Goal: Find specific page/section: Find specific page/section

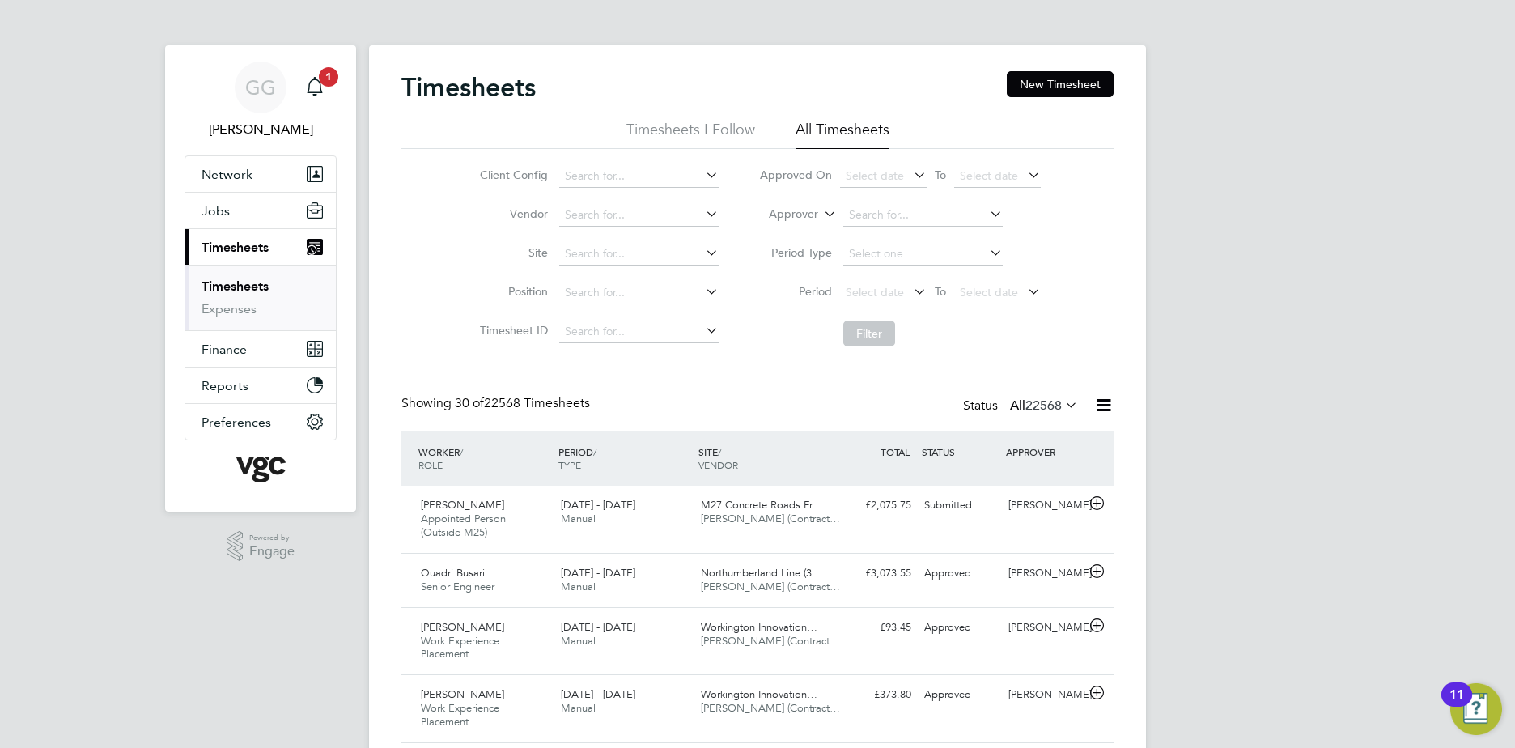
click at [837, 220] on li "Approver" at bounding box center [900, 215] width 322 height 39
click at [795, 211] on label "Approver" at bounding box center [781, 214] width 73 height 16
click at [808, 237] on li "Worker" at bounding box center [778, 233] width 80 height 21
click at [870, 222] on input at bounding box center [922, 215] width 159 height 23
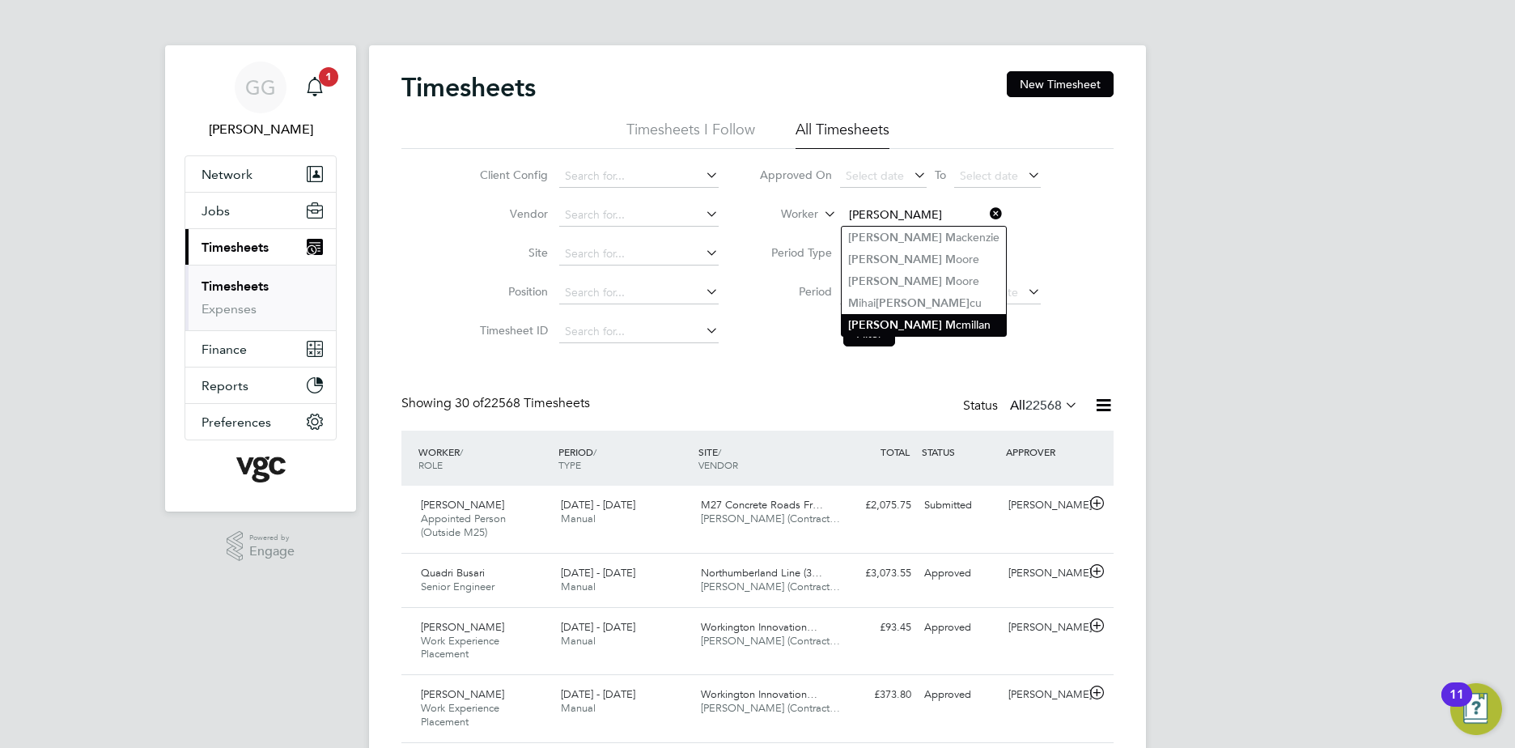
click at [897, 329] on li "[PERSON_NAME] cmillan" at bounding box center [924, 325] width 164 height 22
type input "[PERSON_NAME]"
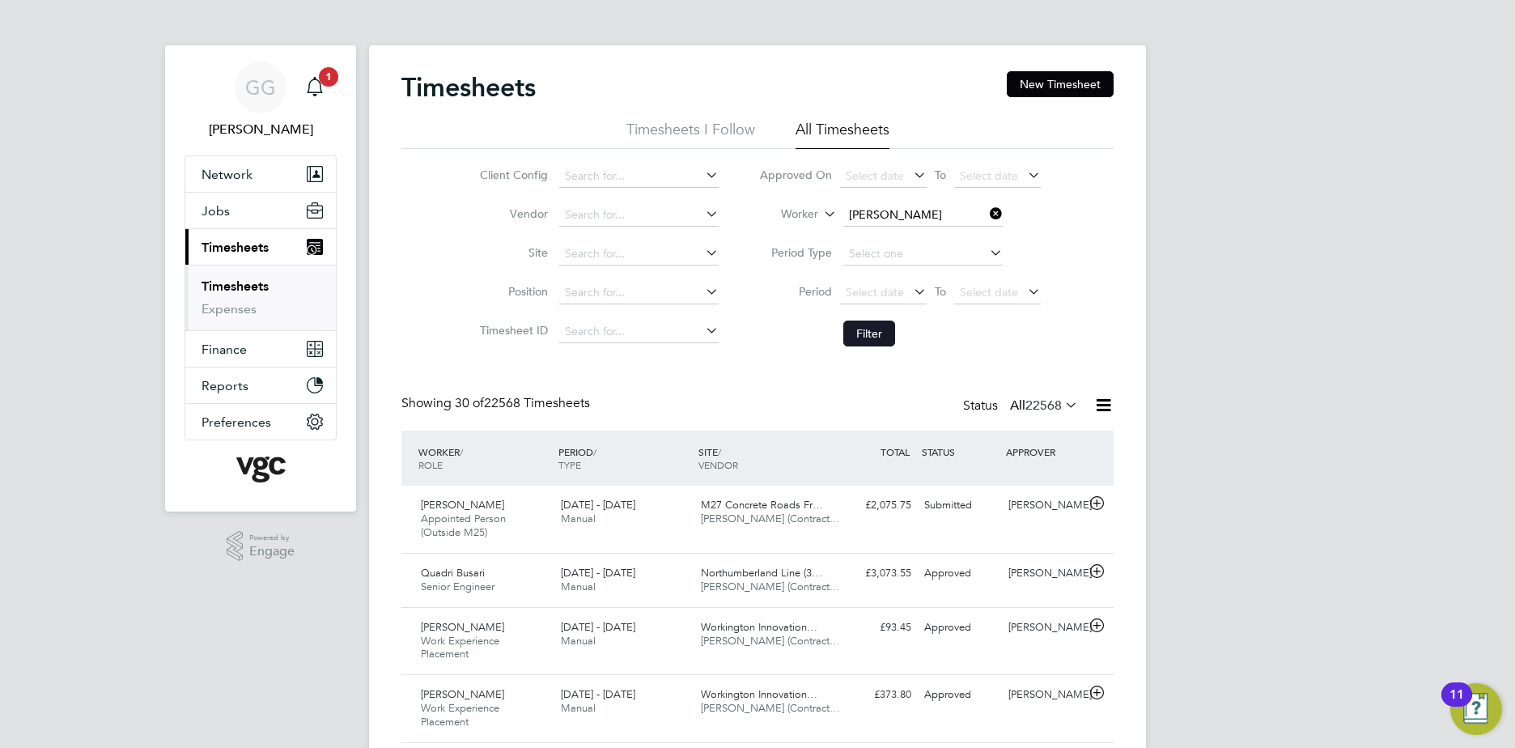
click at [875, 331] on button "Filter" at bounding box center [869, 333] width 52 height 26
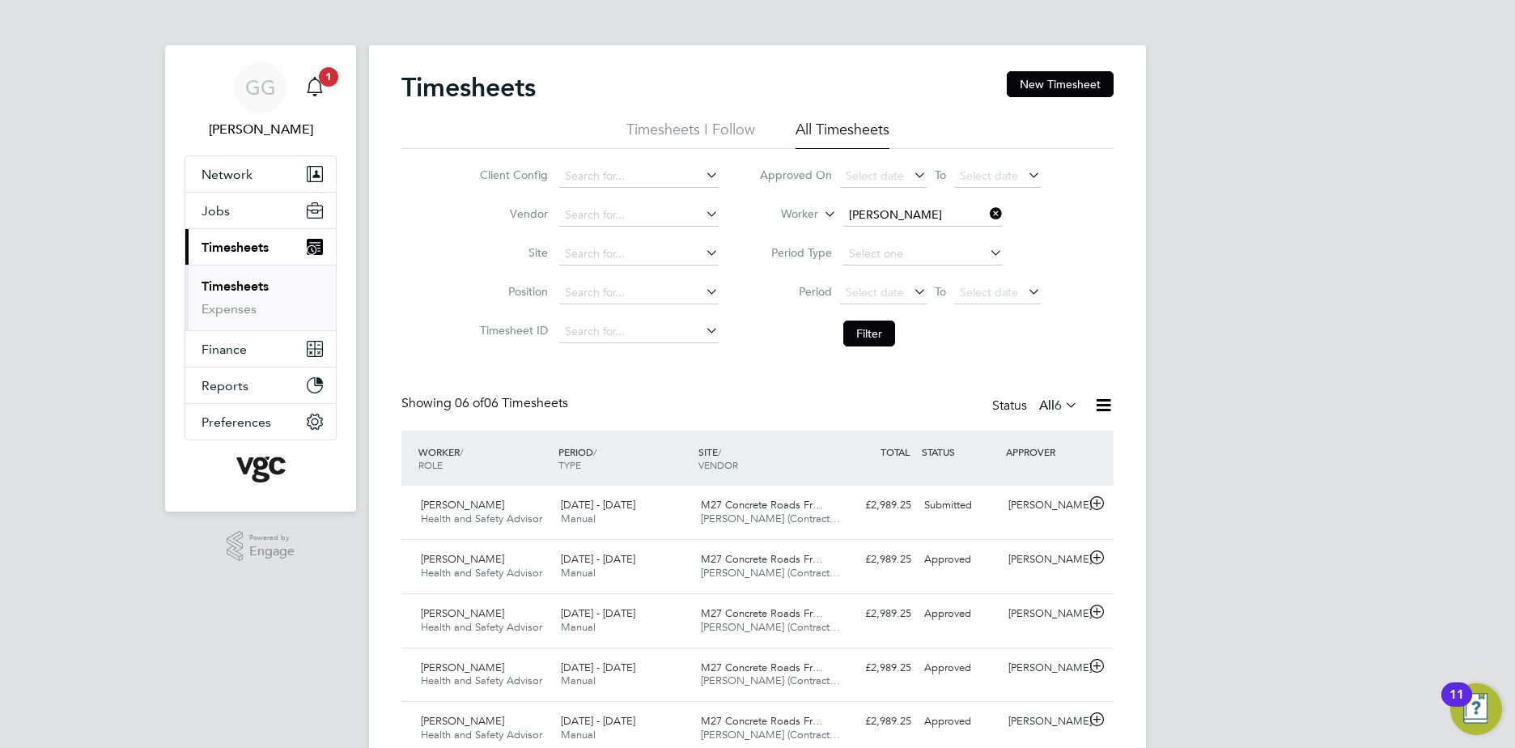
click at [939, 172] on span "To" at bounding box center [940, 174] width 21 height 21
click at [925, 206] on input at bounding box center [922, 215] width 159 height 23
type input "[PERSON_NAME]"
click at [867, 330] on button "Filter" at bounding box center [869, 333] width 52 height 26
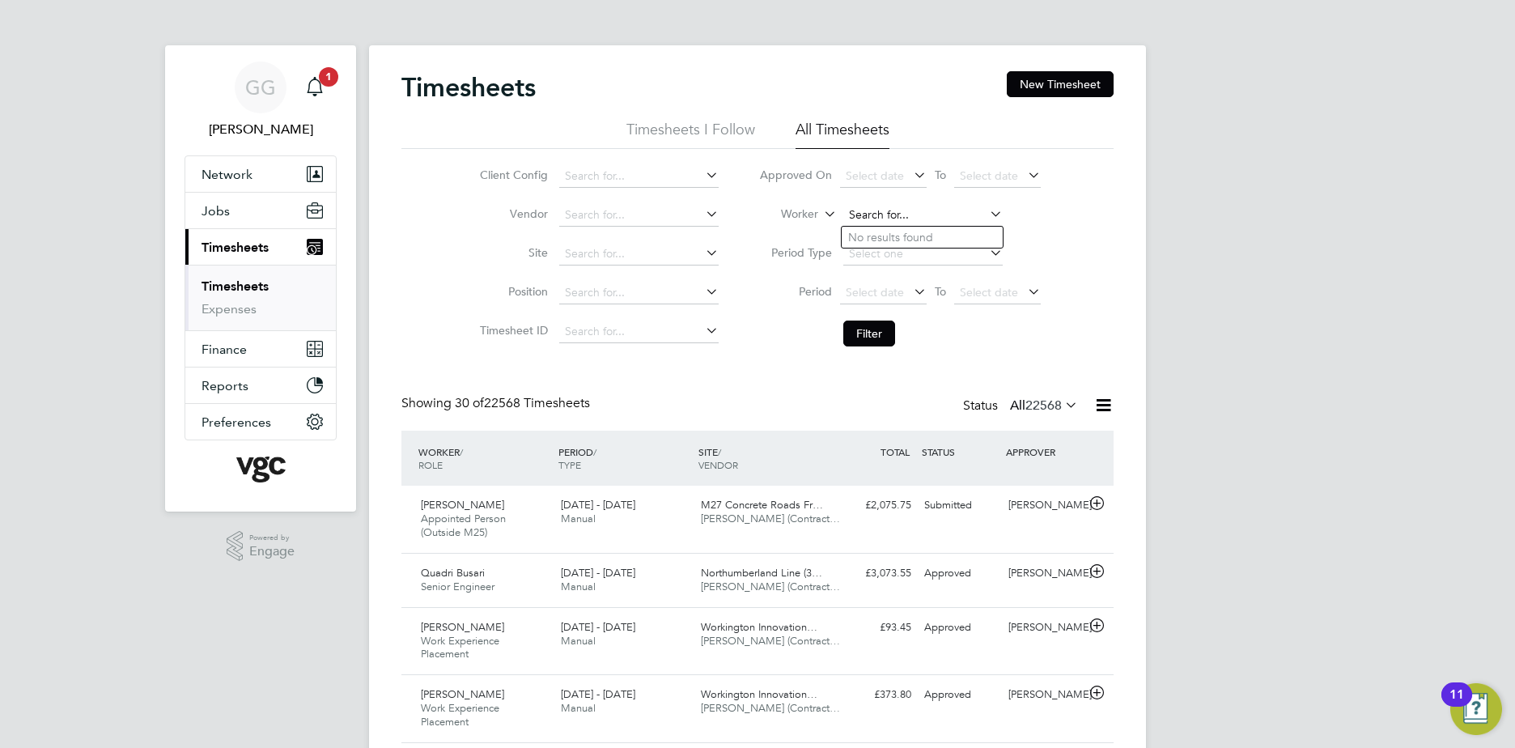
click at [854, 206] on input at bounding box center [922, 215] width 159 height 23
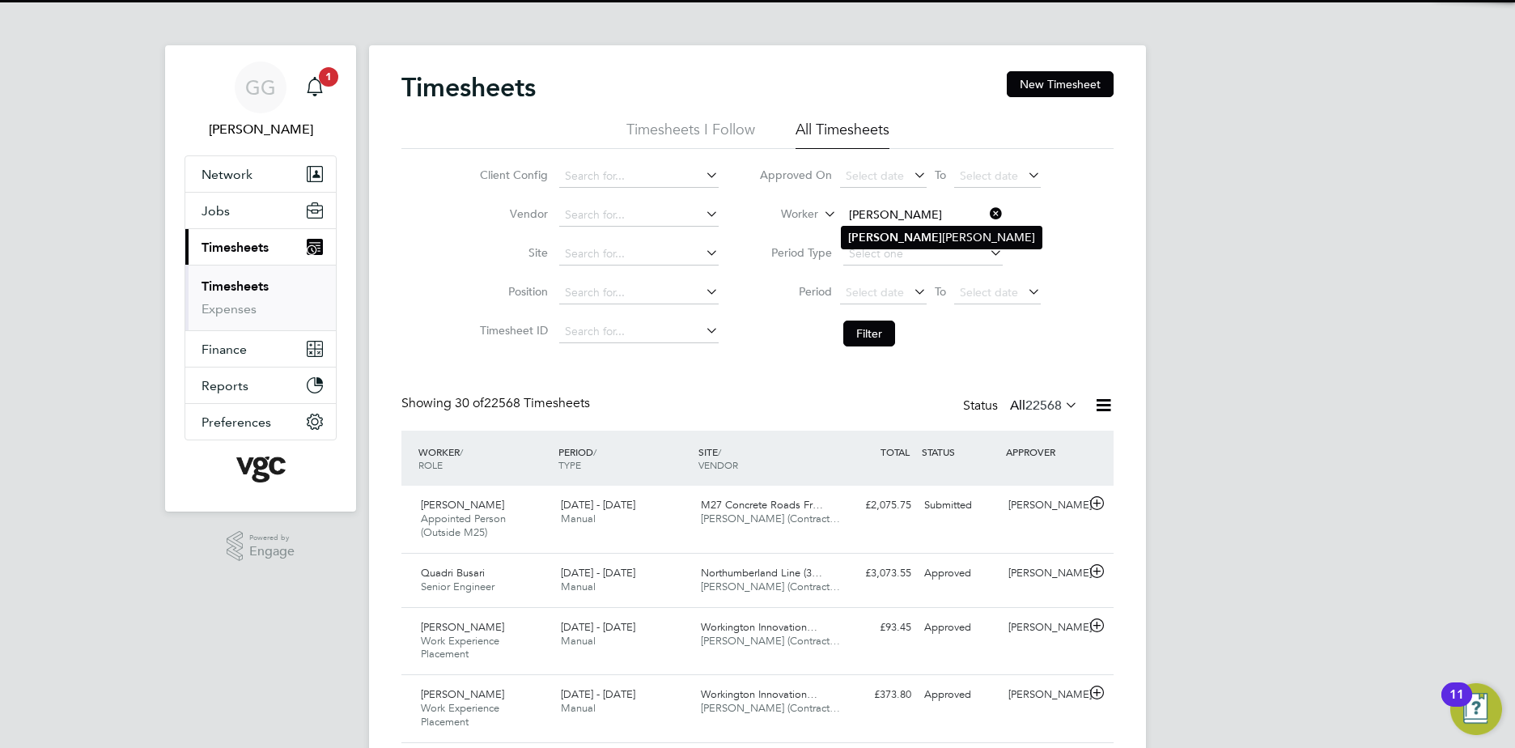
click at [925, 240] on li "[PERSON_NAME]" at bounding box center [942, 238] width 200 height 22
type input "[PERSON_NAME]"
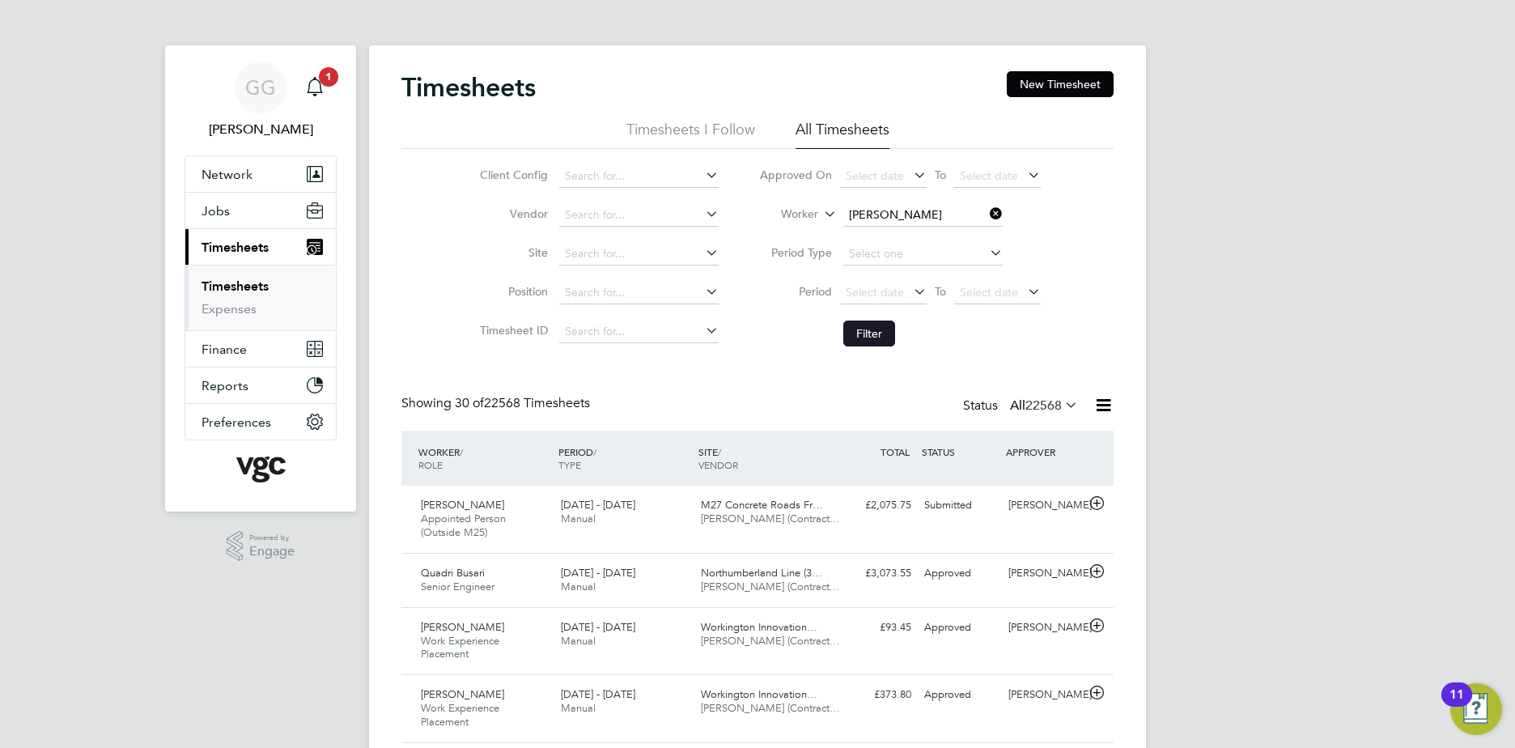
click at [871, 325] on button "Filter" at bounding box center [869, 333] width 52 height 26
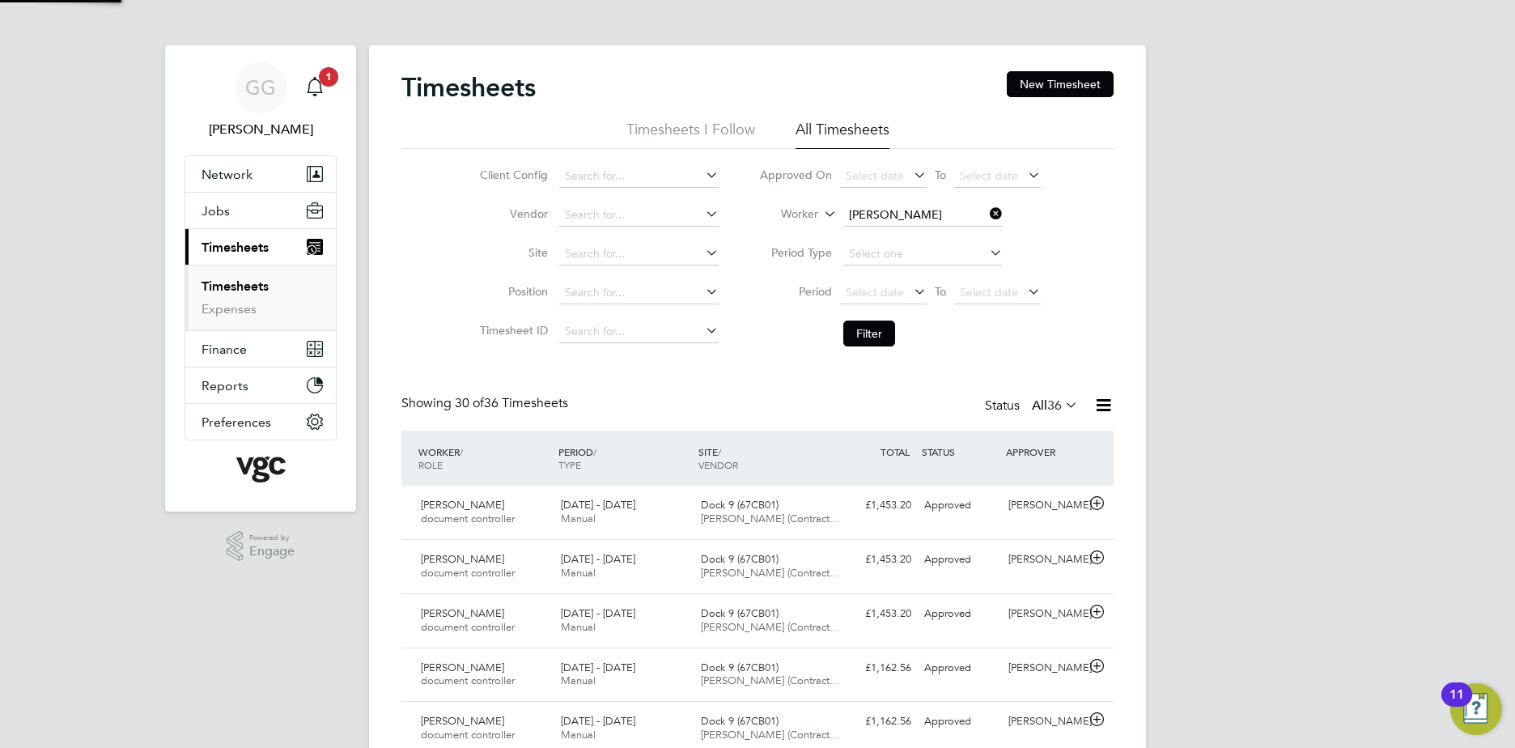
scroll to position [41, 141]
click at [847, 511] on div "£1,453.20 Approved" at bounding box center [875, 505] width 84 height 27
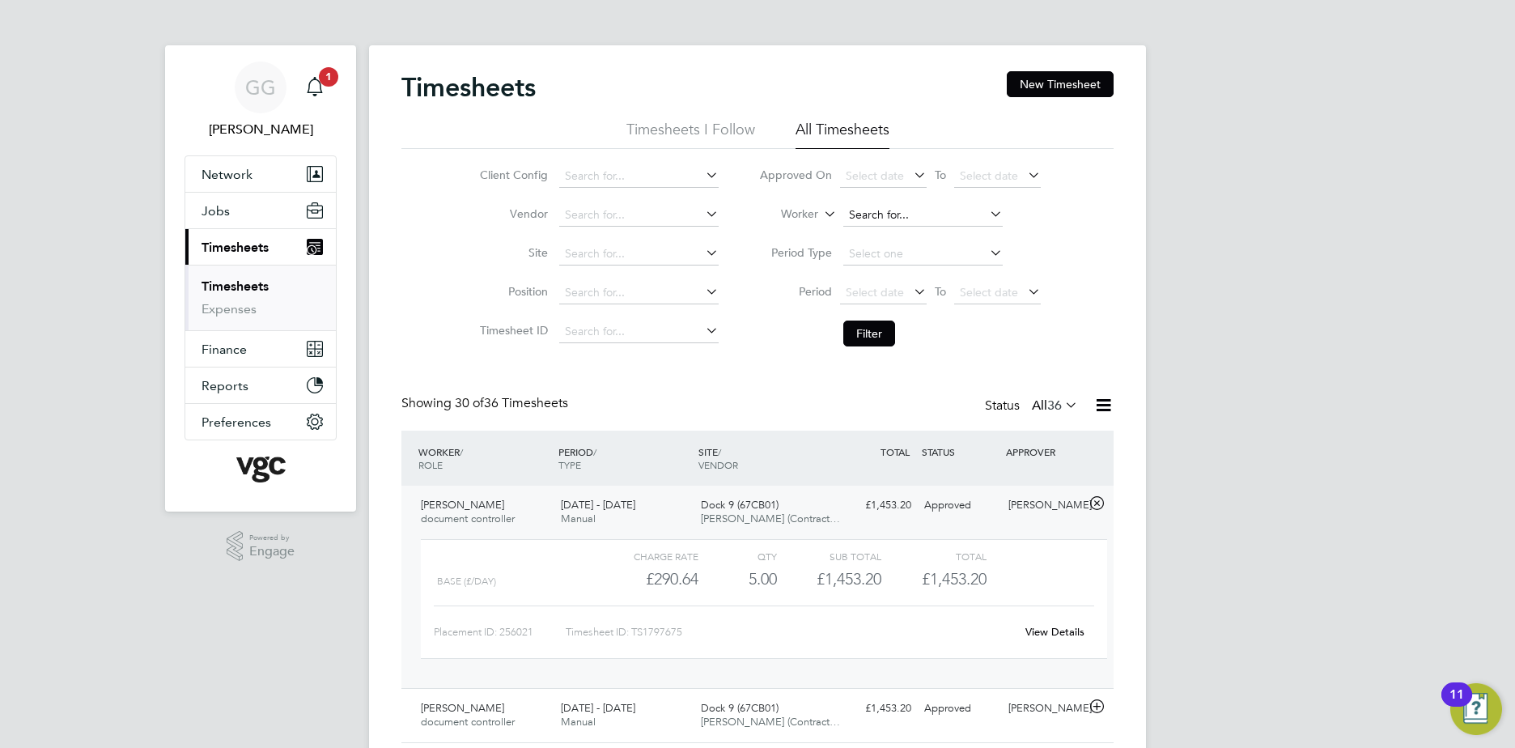
click at [909, 217] on input at bounding box center [922, 215] width 159 height 23
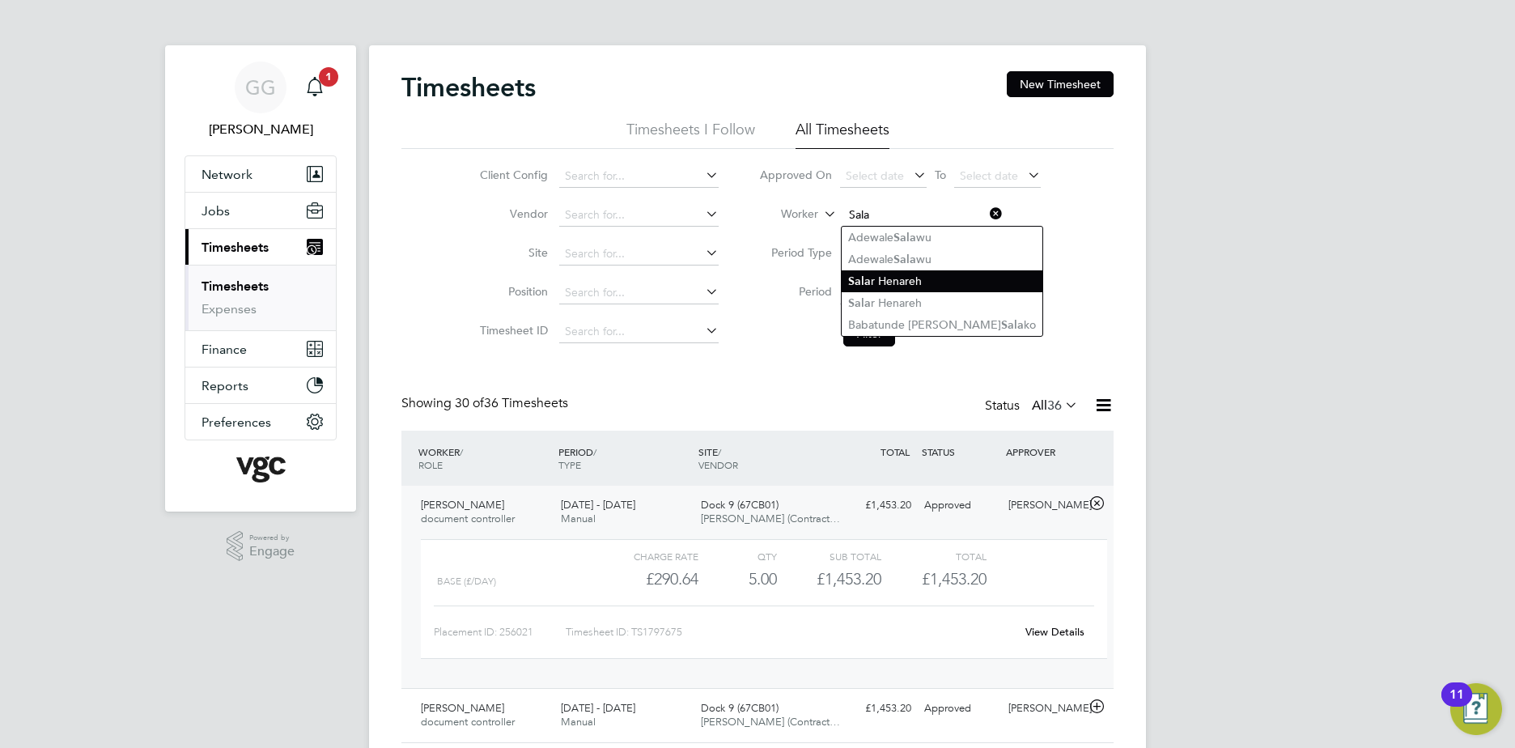
click at [939, 282] on li "Sala r Henareh" at bounding box center [942, 281] width 201 height 22
type input "Salar Henareh"
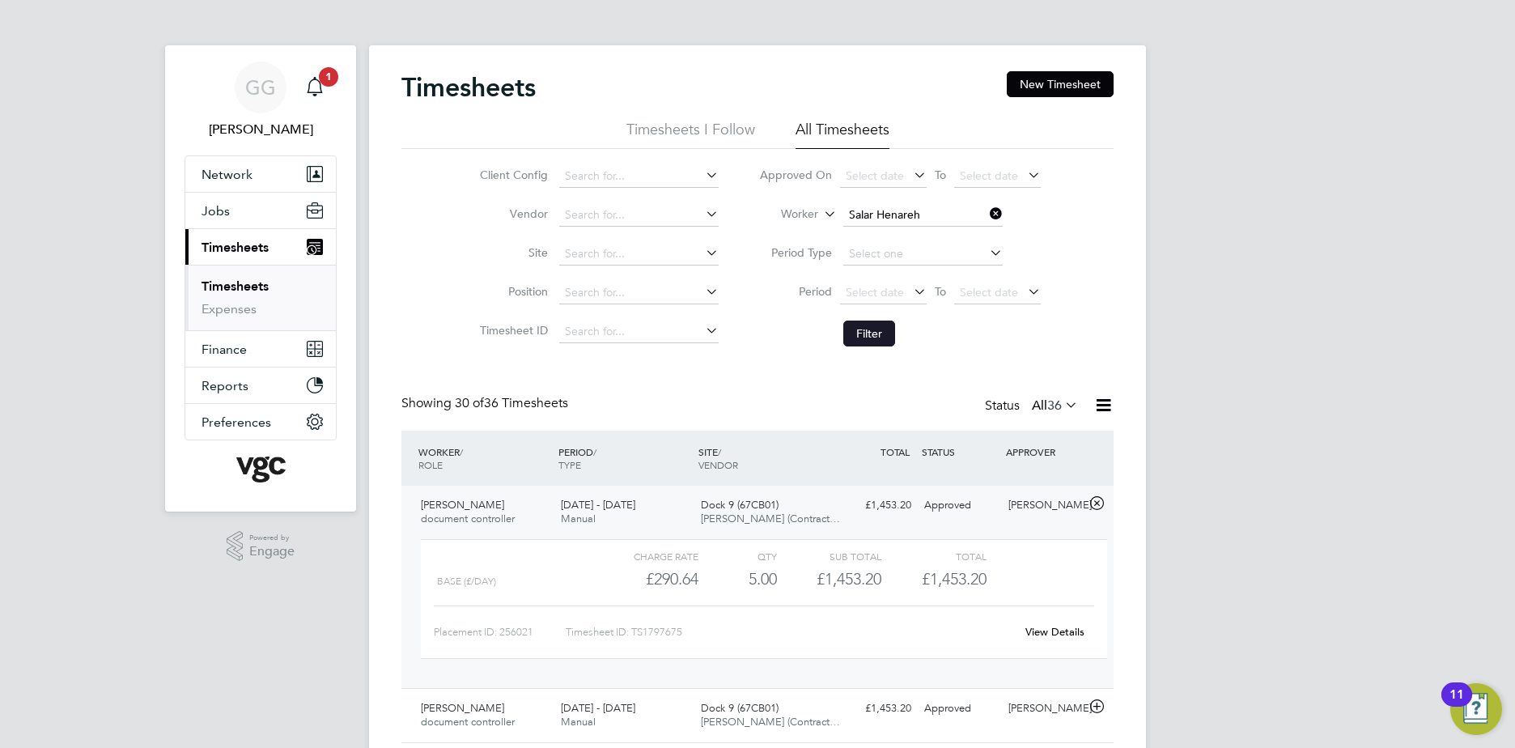
click at [868, 334] on button "Filter" at bounding box center [869, 333] width 52 height 26
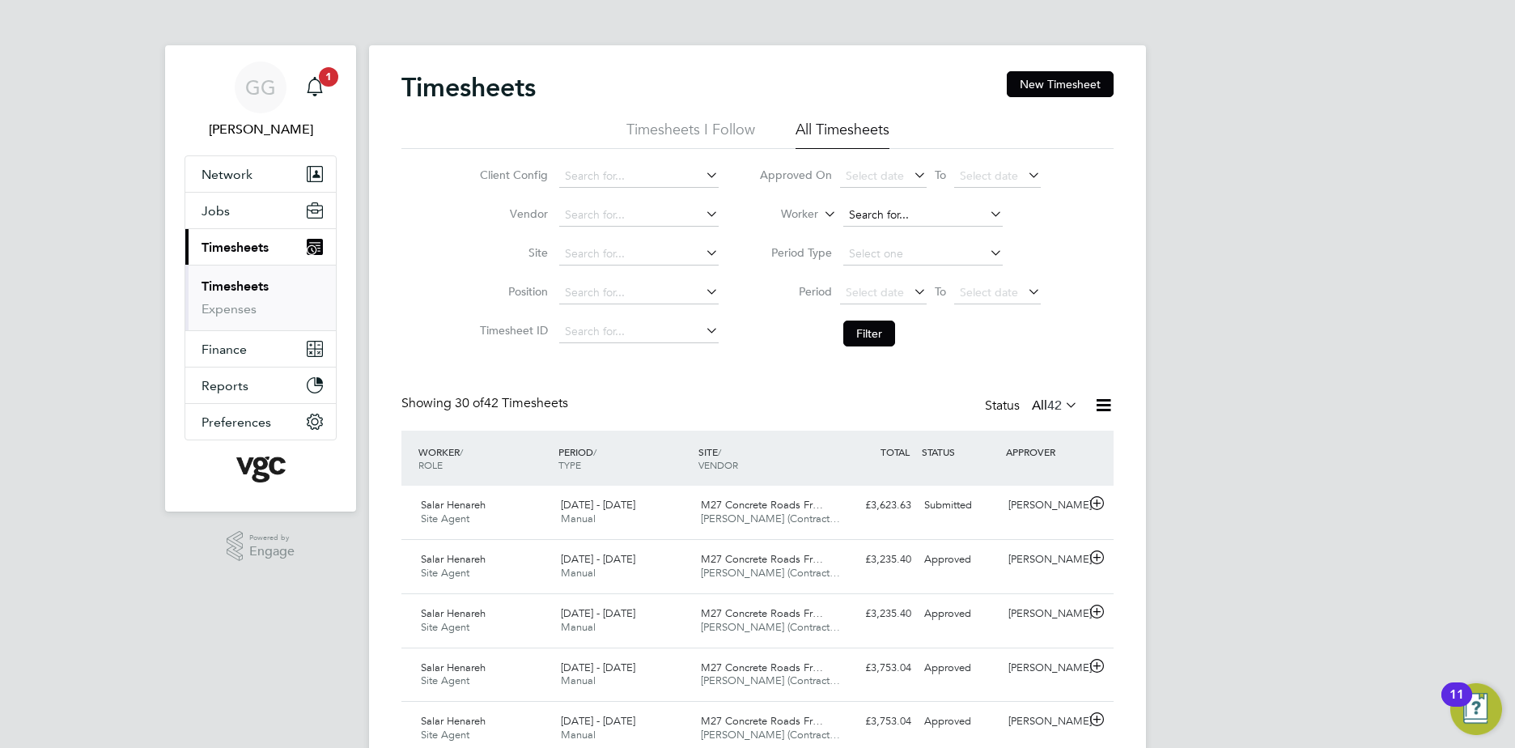
click at [921, 212] on input at bounding box center [922, 215] width 159 height 23
type input "[PERSON_NAME]"
click at [902, 210] on input at bounding box center [922, 215] width 159 height 23
click at [957, 249] on li "[PERSON_NAME]" at bounding box center [945, 259] width 206 height 22
type input "[PERSON_NAME]"
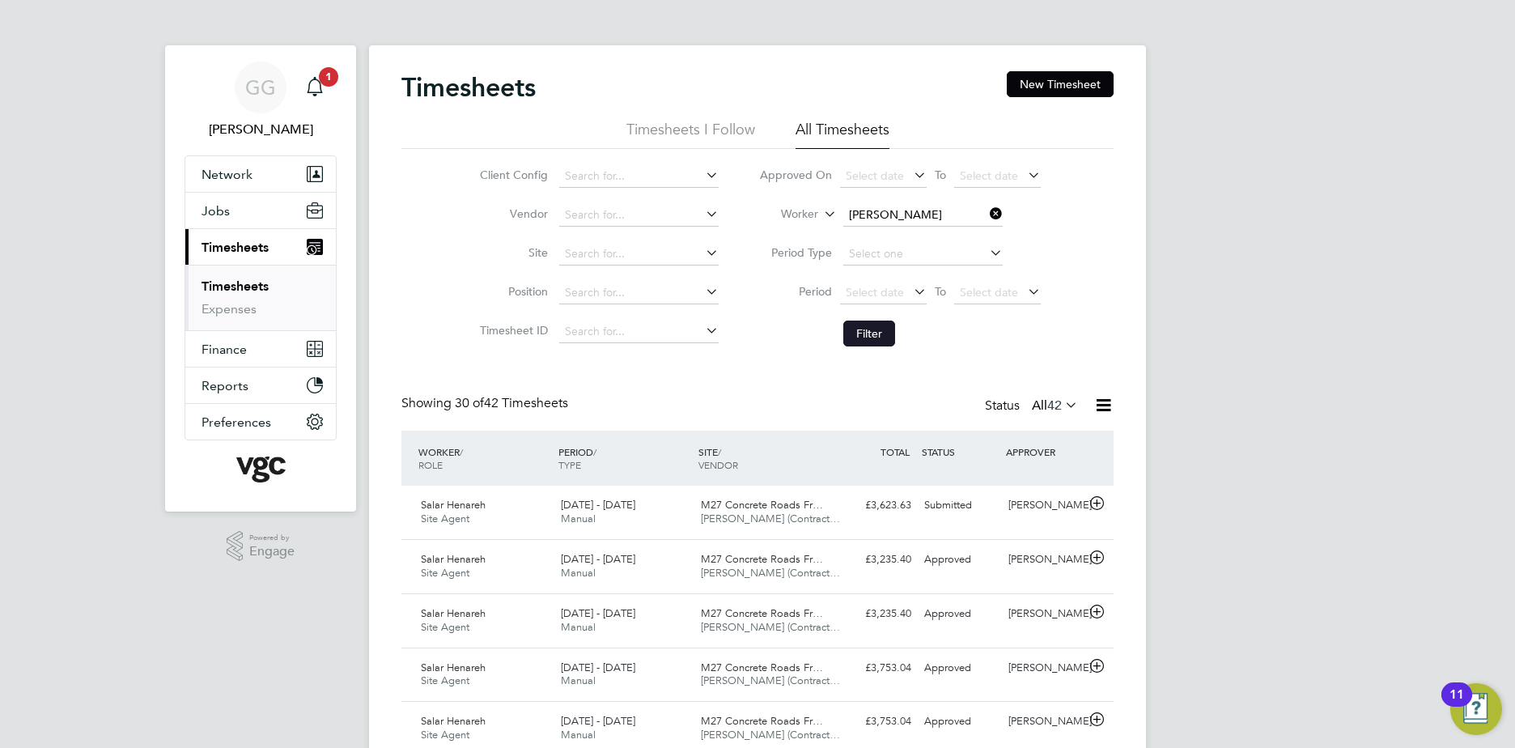
click at [877, 333] on button "Filter" at bounding box center [869, 333] width 52 height 26
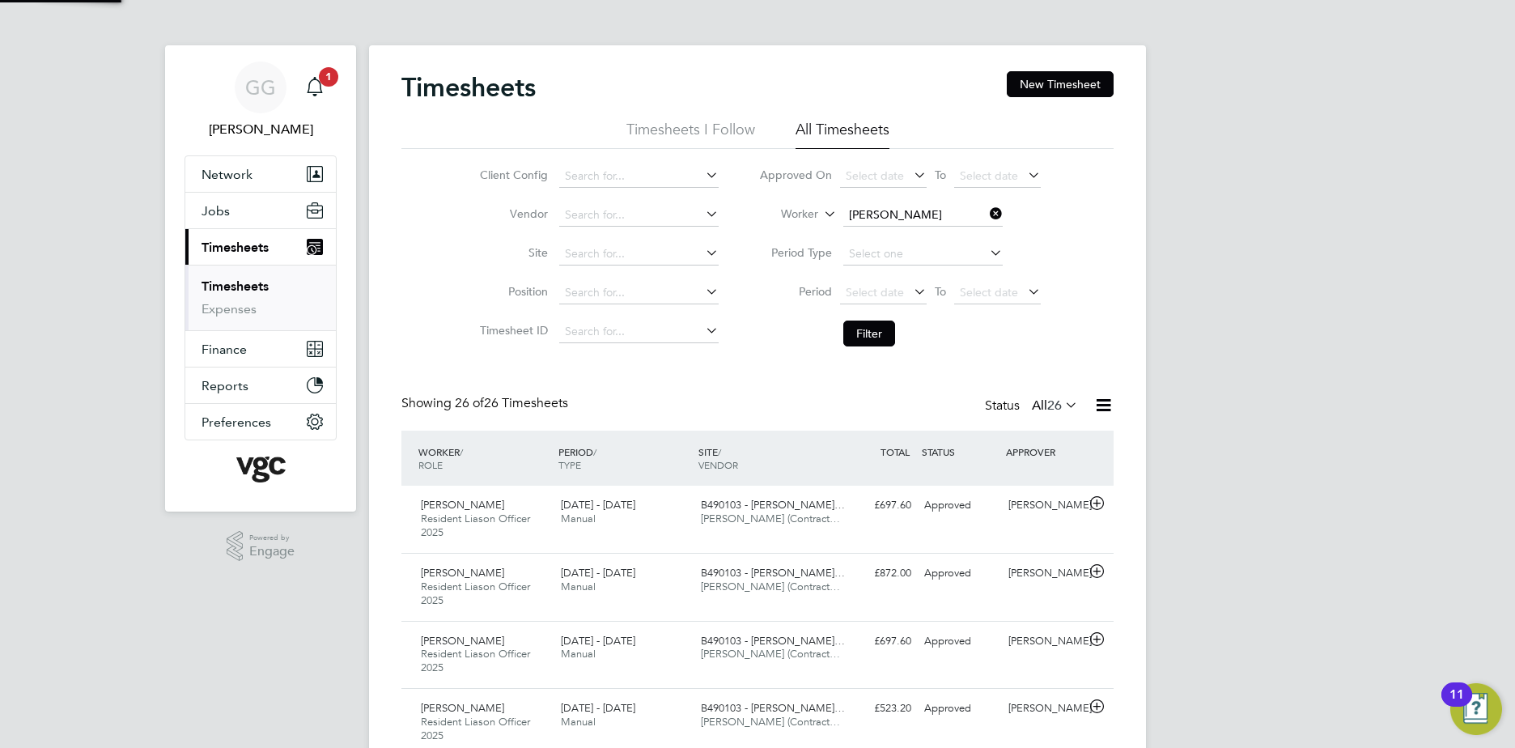
scroll to position [54, 141]
click at [922, 214] on input at bounding box center [922, 215] width 159 height 23
type input "[PERSON_NAME]"
click at [909, 227] on li "No results found" at bounding box center [922, 237] width 161 height 21
click at [909, 205] on input at bounding box center [922, 215] width 159 height 23
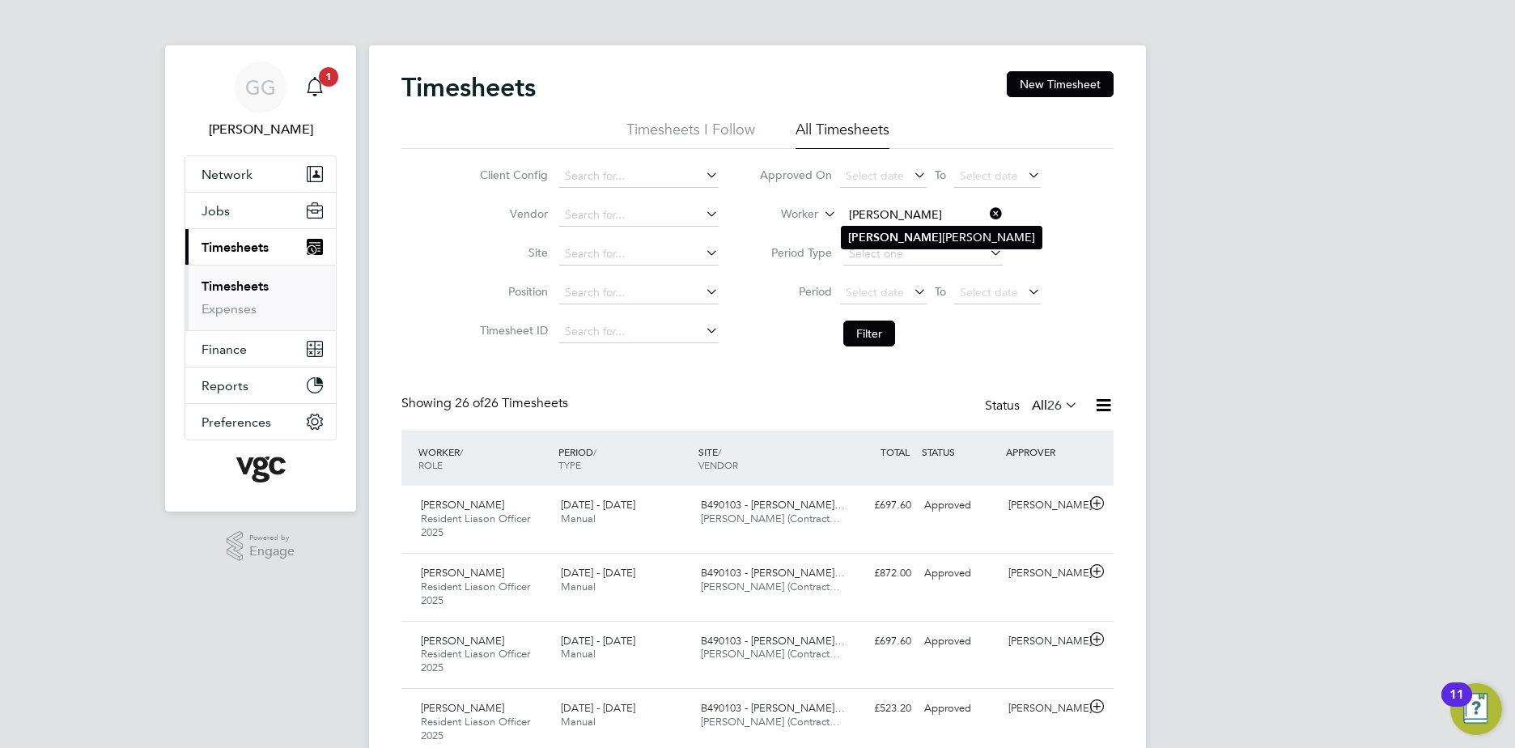
type input "[PERSON_NAME]"
drag, startPoint x: 925, startPoint y: 240, endPoint x: 925, endPoint y: 316, distance: 75.3
click at [872, 220] on input at bounding box center [922, 215] width 159 height 23
type input "Alu"
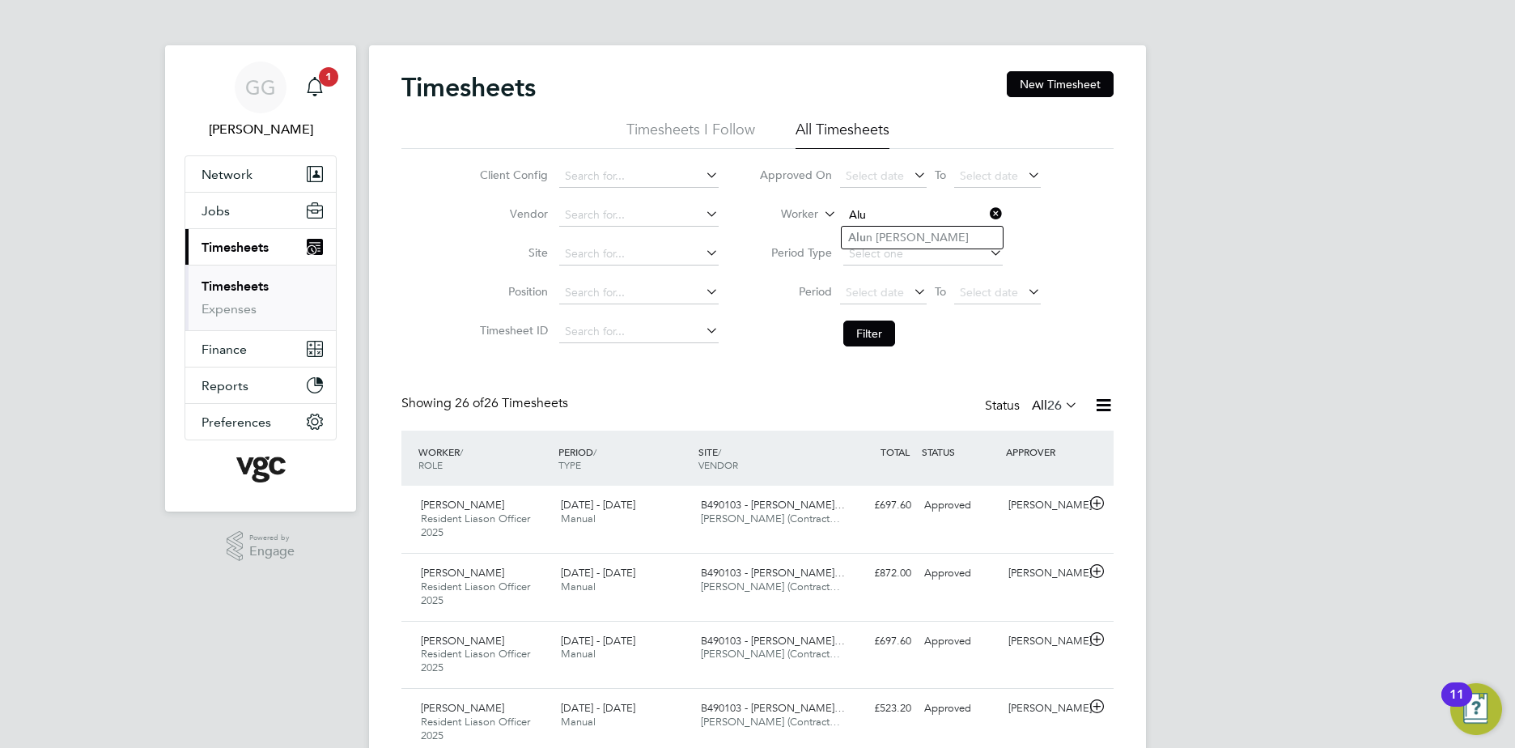
drag, startPoint x: 825, startPoint y: 399, endPoint x: 732, endPoint y: 416, distance: 94.6
click at [821, 398] on div "Showing 26 of 26 Timesheets Status All 26" at bounding box center [757, 413] width 712 height 36
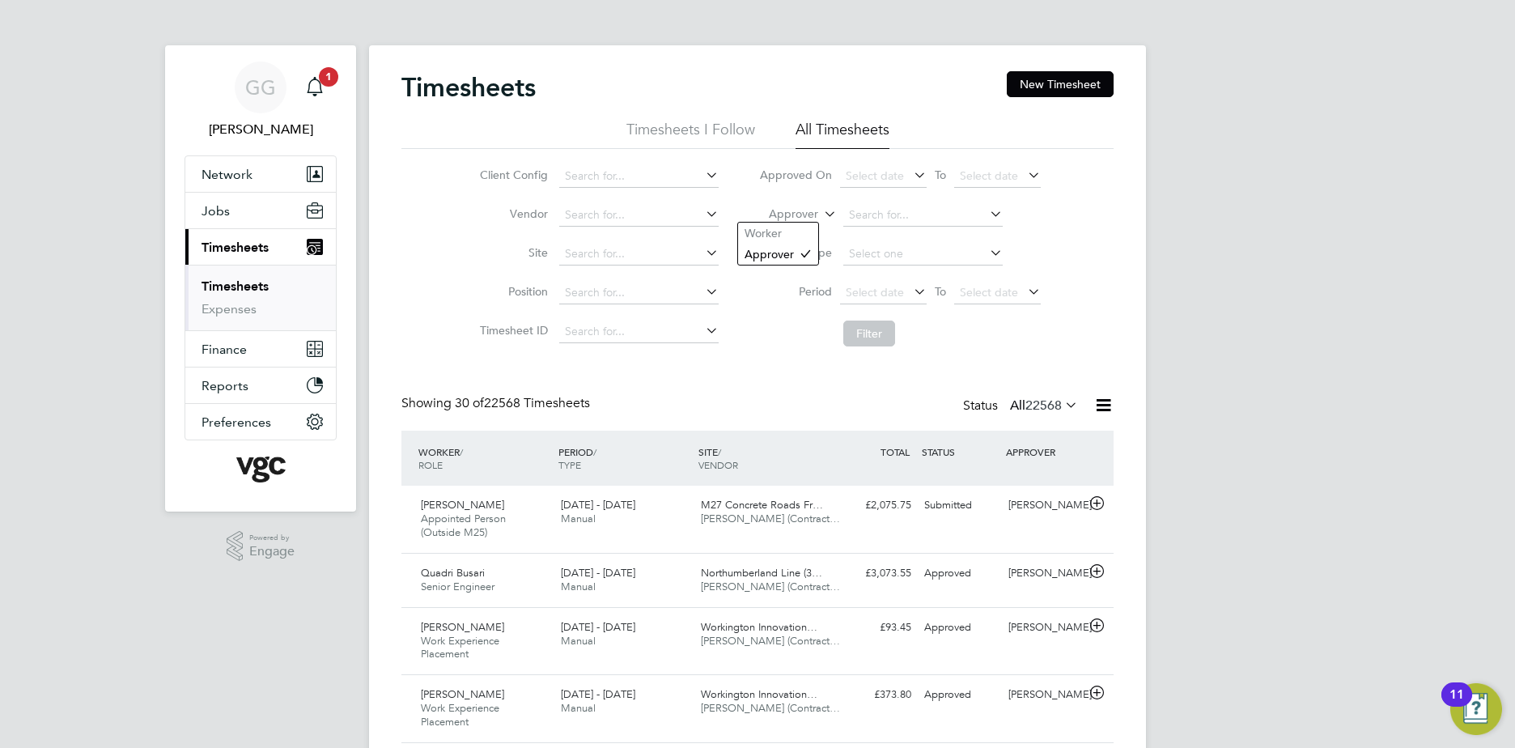
click at [776, 219] on label "Approver" at bounding box center [781, 214] width 73 height 16
click at [785, 236] on li "Worker" at bounding box center [778, 233] width 80 height 21
click at [923, 207] on input at bounding box center [922, 215] width 159 height 23
type input "S"
click at [908, 231] on li "Andrew P hillips" at bounding box center [922, 238] width 161 height 22
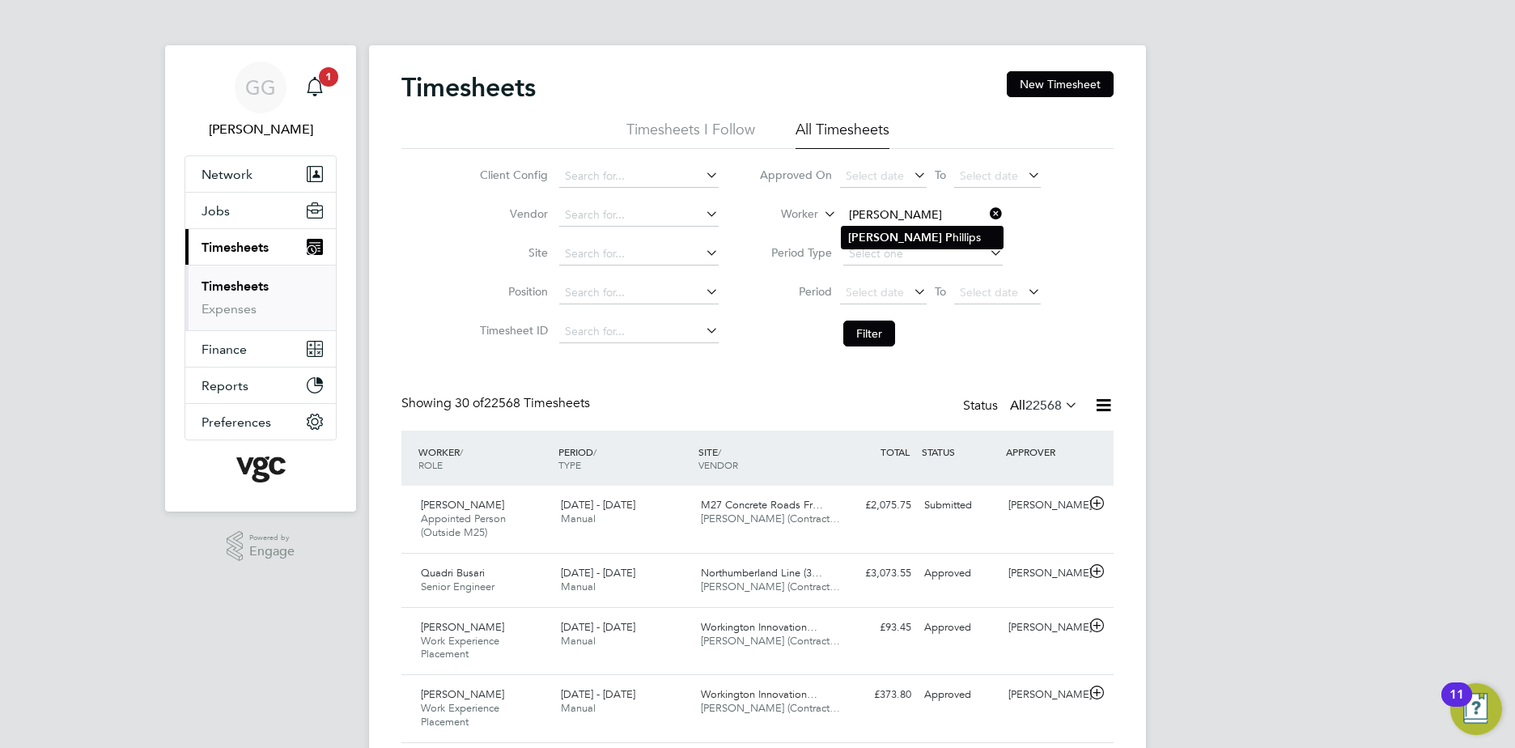
type input "Andrew Phillips"
click at [876, 322] on button "Filter" at bounding box center [869, 333] width 52 height 26
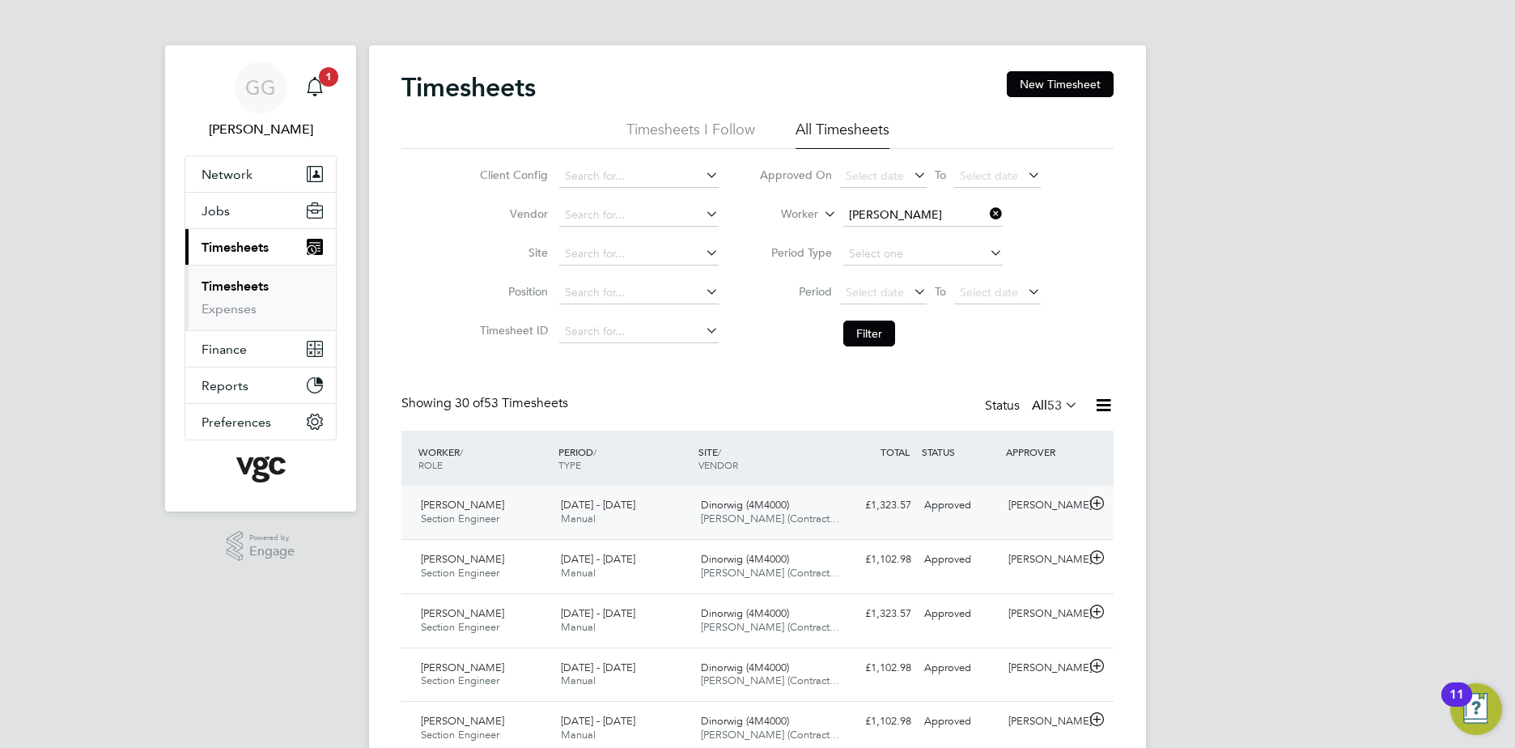
click at [843, 502] on div "£1,323.57 Approved" at bounding box center [875, 505] width 84 height 27
